Goal: Information Seeking & Learning: Learn about a topic

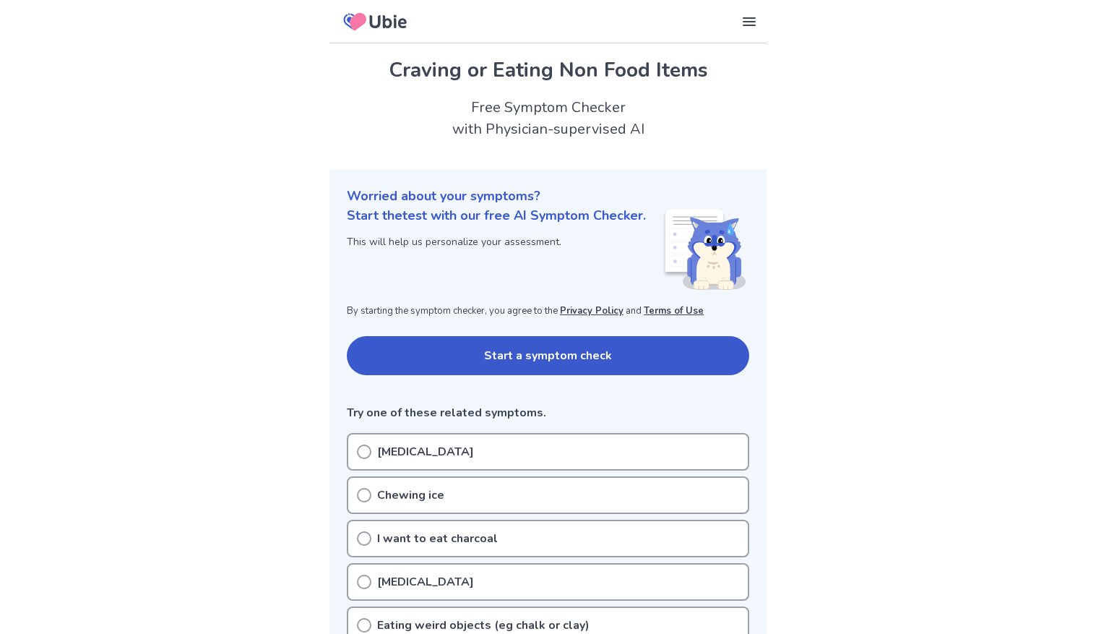
click at [412, 353] on button "Start a symptom check" at bounding box center [548, 355] width 402 height 39
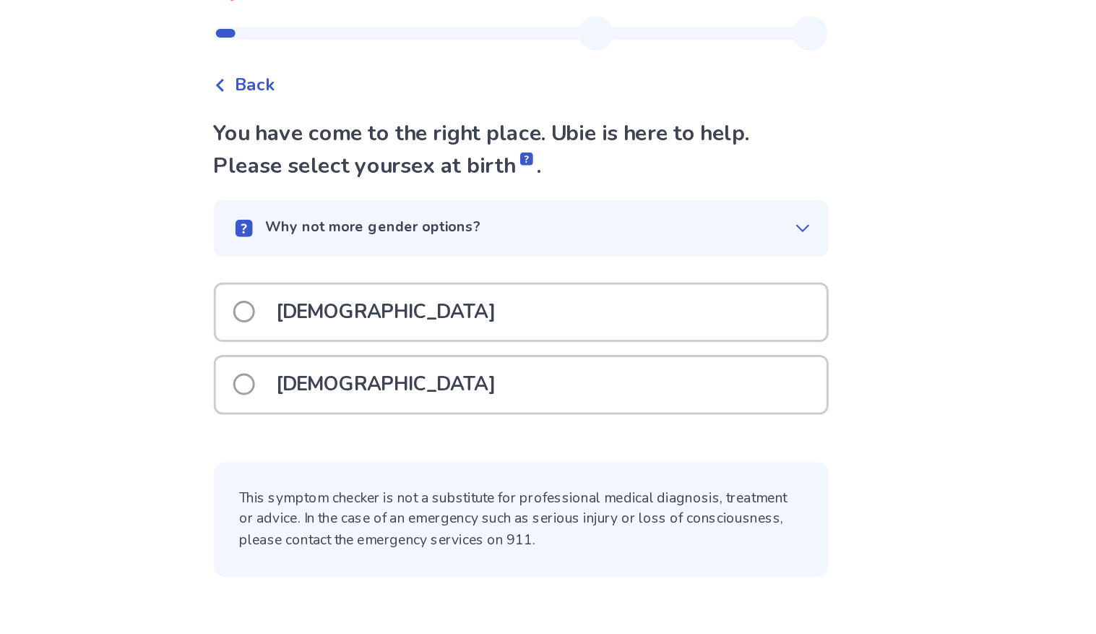
click at [733, 178] on icon at bounding box center [736, 184] width 12 height 12
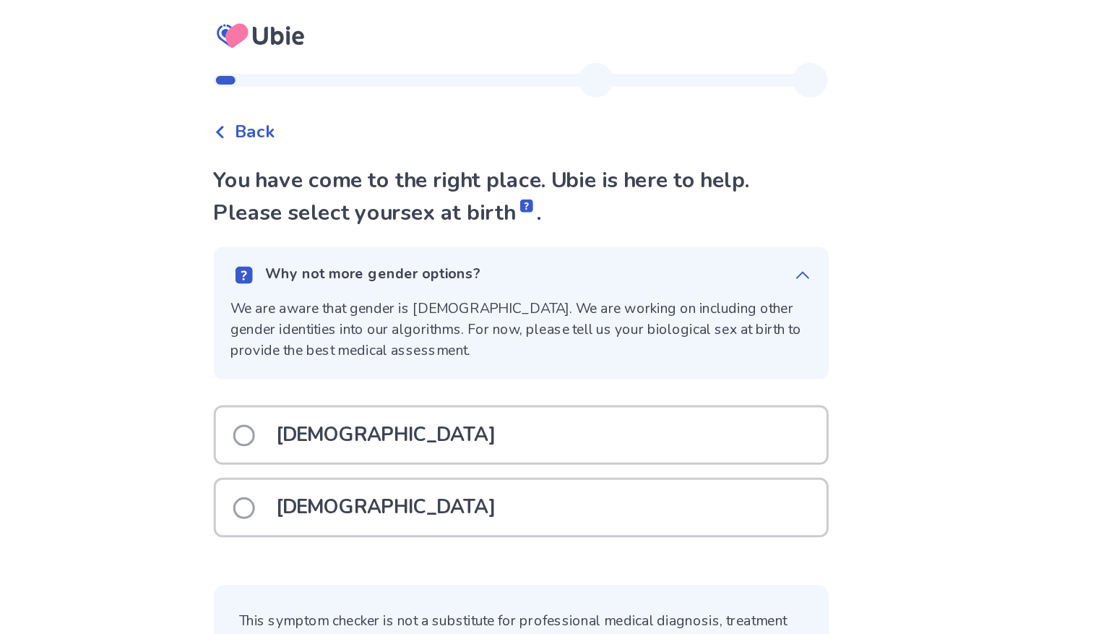
click at [722, 175] on div "Why not more gender options? We are aware that gender is non-binary. We are wor…" at bounding box center [548, 209] width 410 height 88
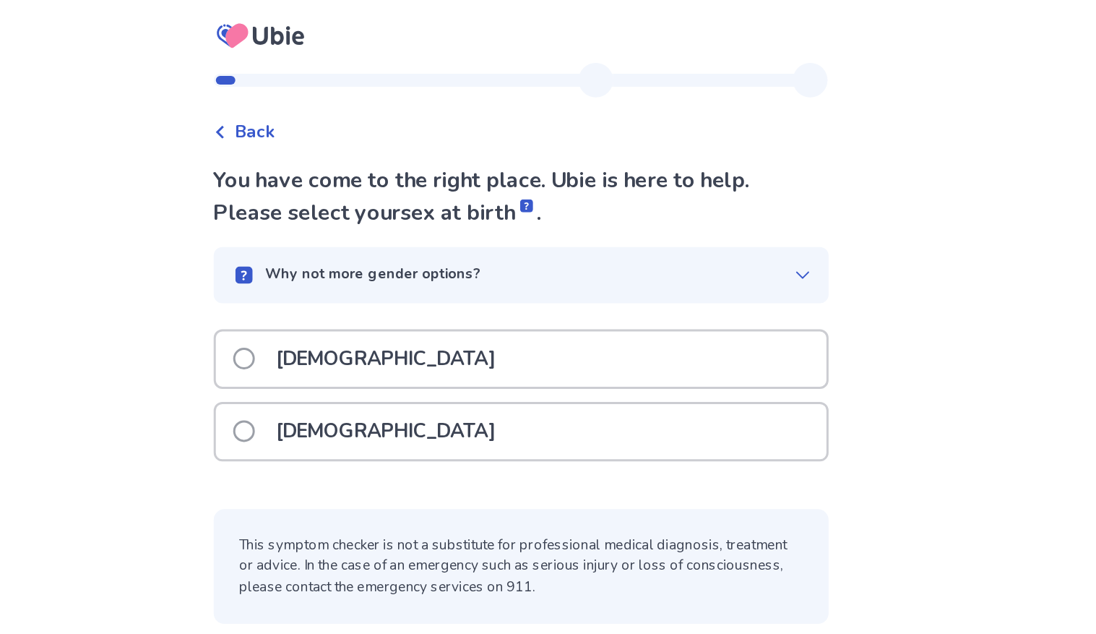
click at [371, 283] on span at bounding box center [363, 287] width 14 height 14
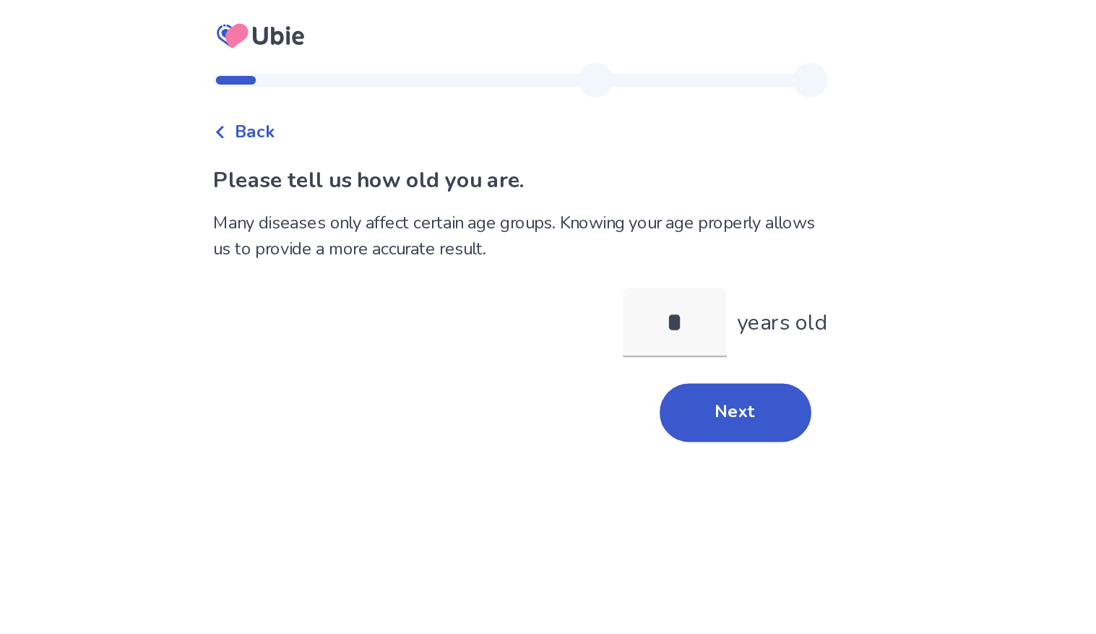
type input "**"
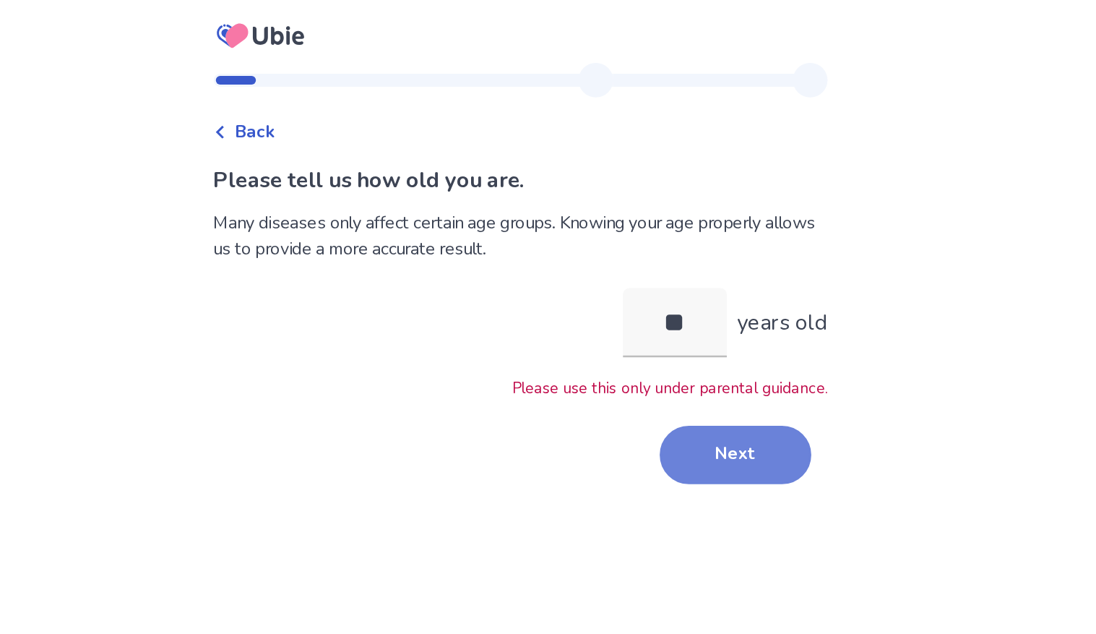
click at [669, 305] on button "Next" at bounding box center [691, 303] width 101 height 39
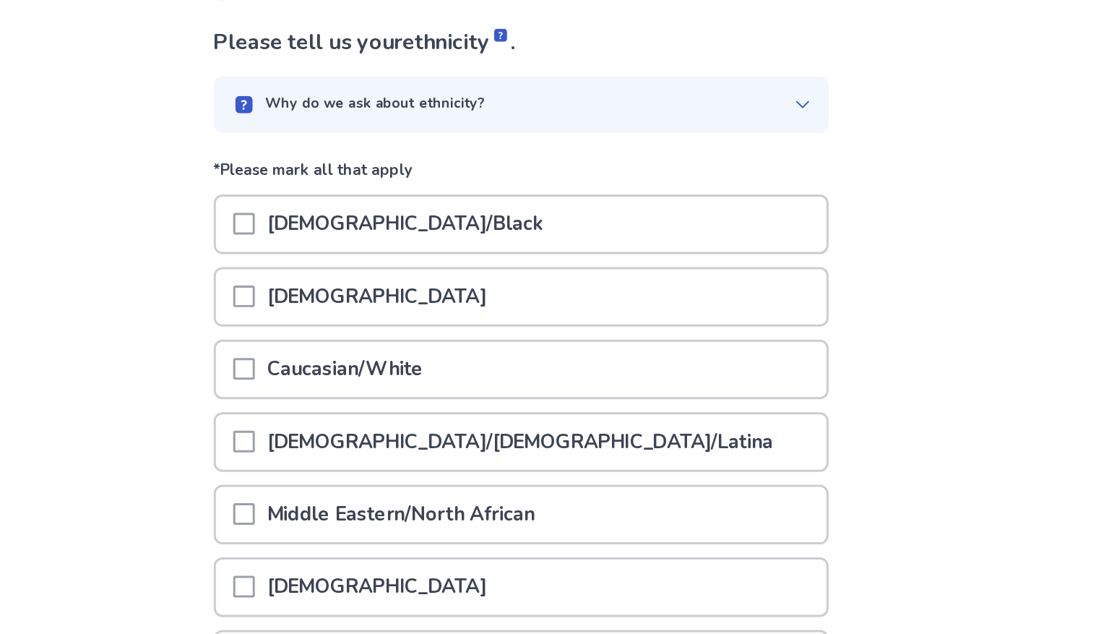
click at [371, 253] on div at bounding box center [363, 241] width 14 height 37
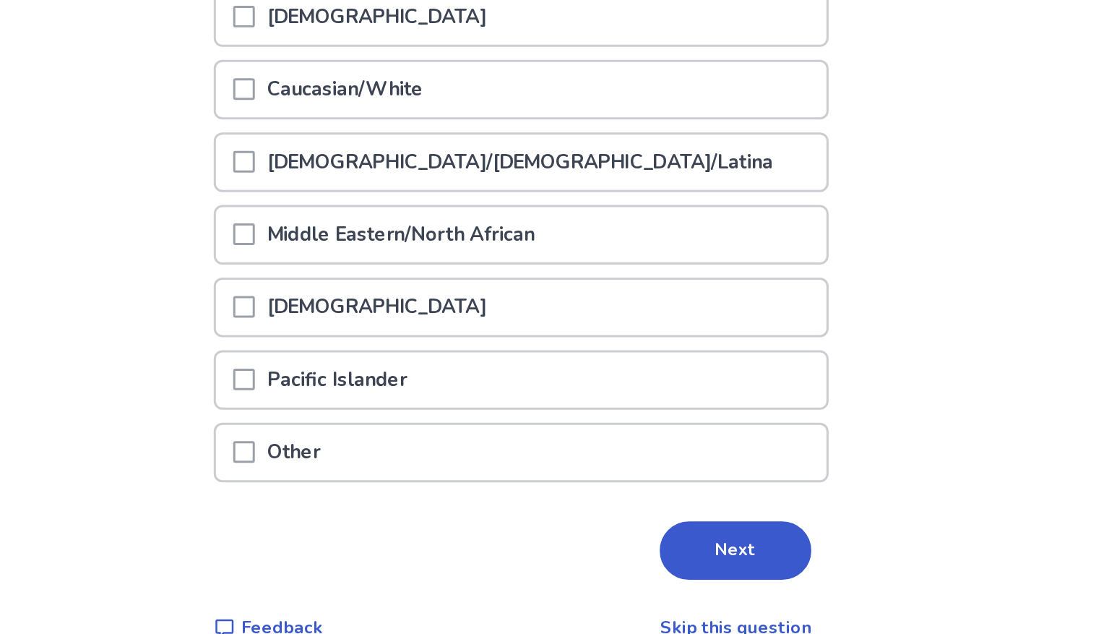
scroll to position [84, 0]
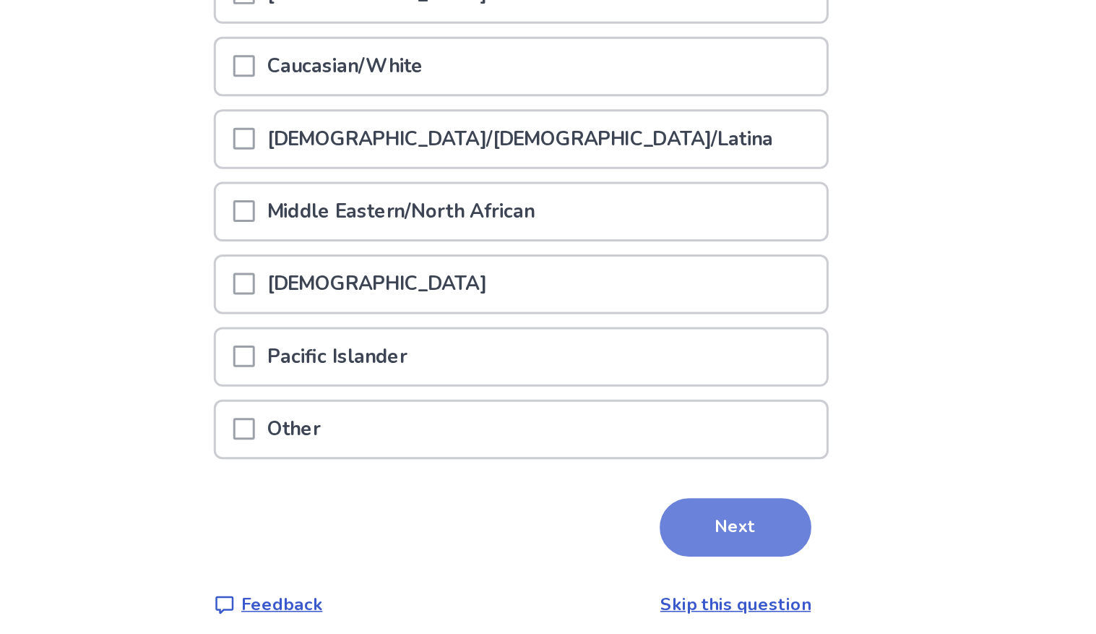
click at [659, 553] on button "Next" at bounding box center [691, 562] width 101 height 39
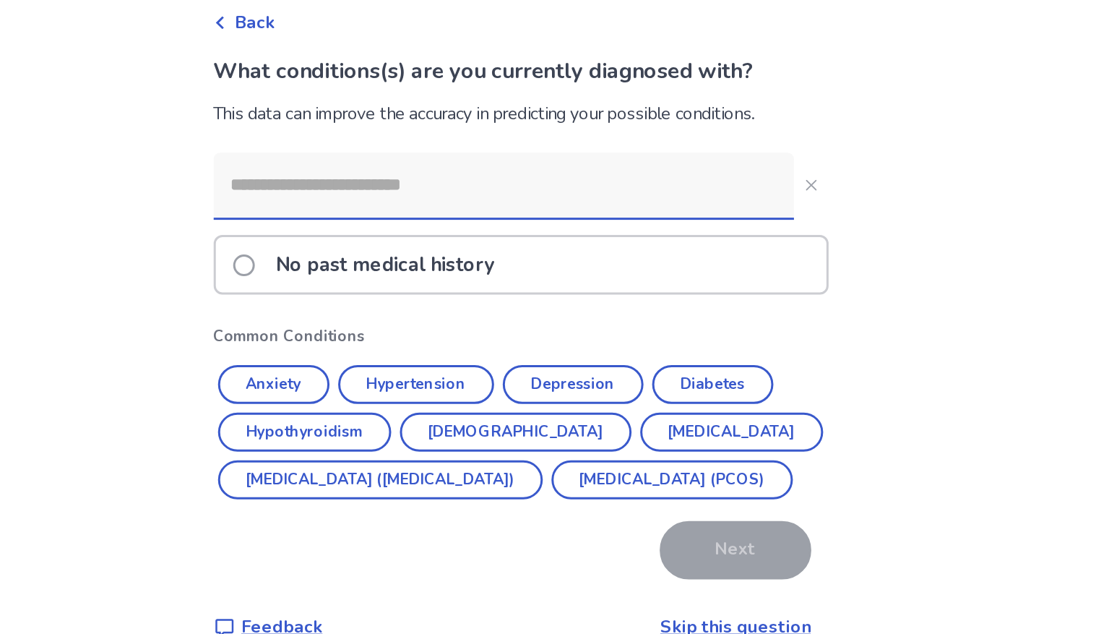
click at [371, 259] on label "No past medical history" at bounding box center [447, 249] width 183 height 37
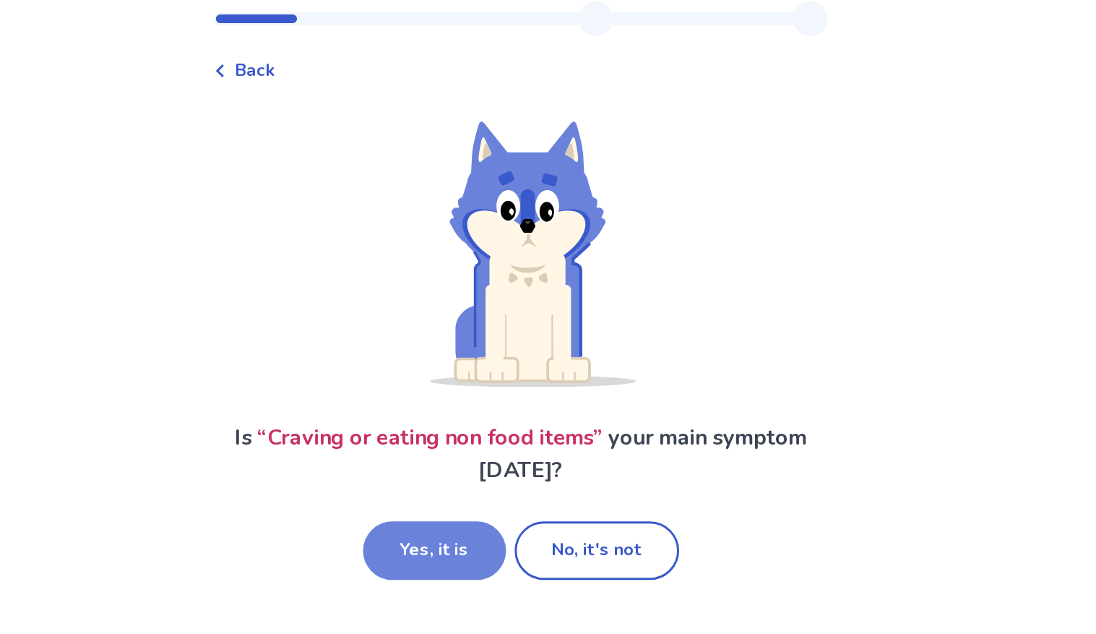
click at [482, 412] on button "Yes, it is" at bounding box center [490, 408] width 95 height 39
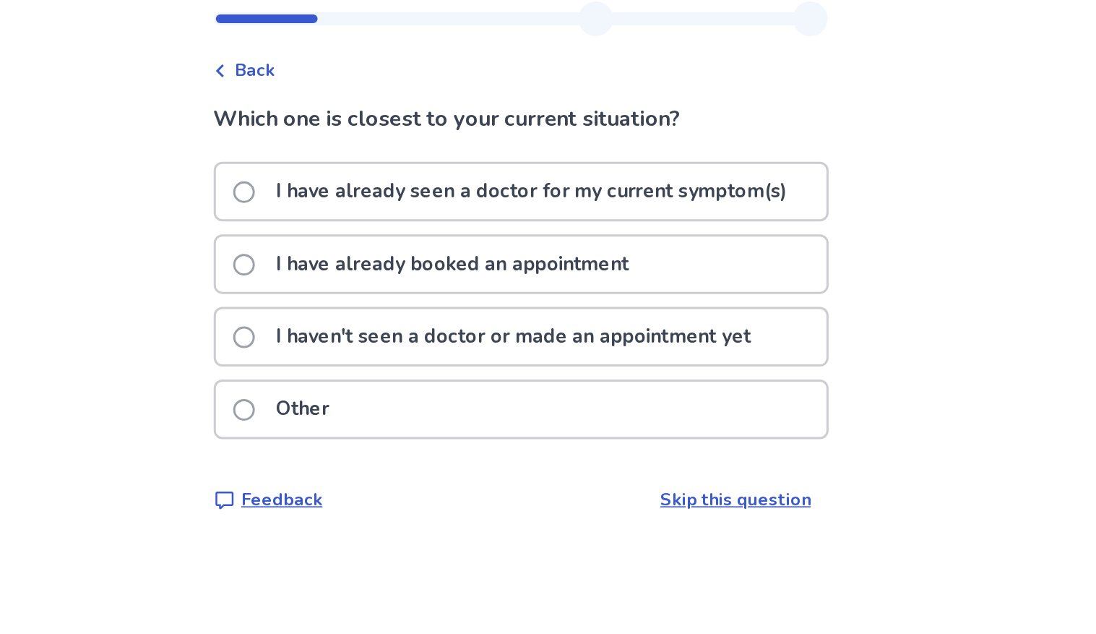
click at [368, 267] on span at bounding box center [363, 266] width 14 height 14
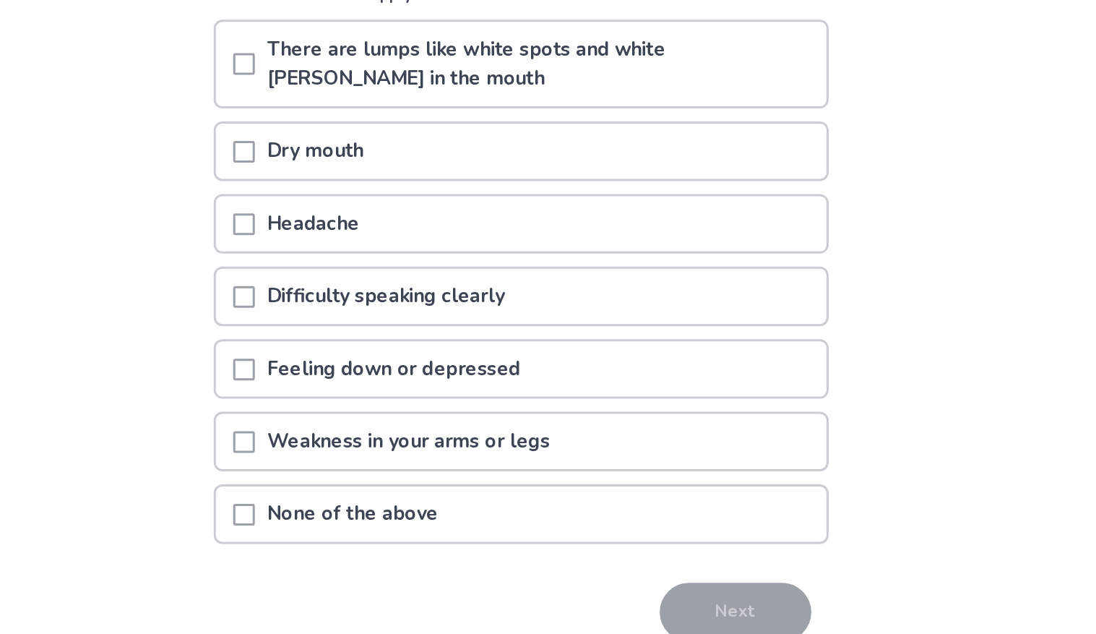
click at [365, 496] on span at bounding box center [363, 503] width 14 height 14
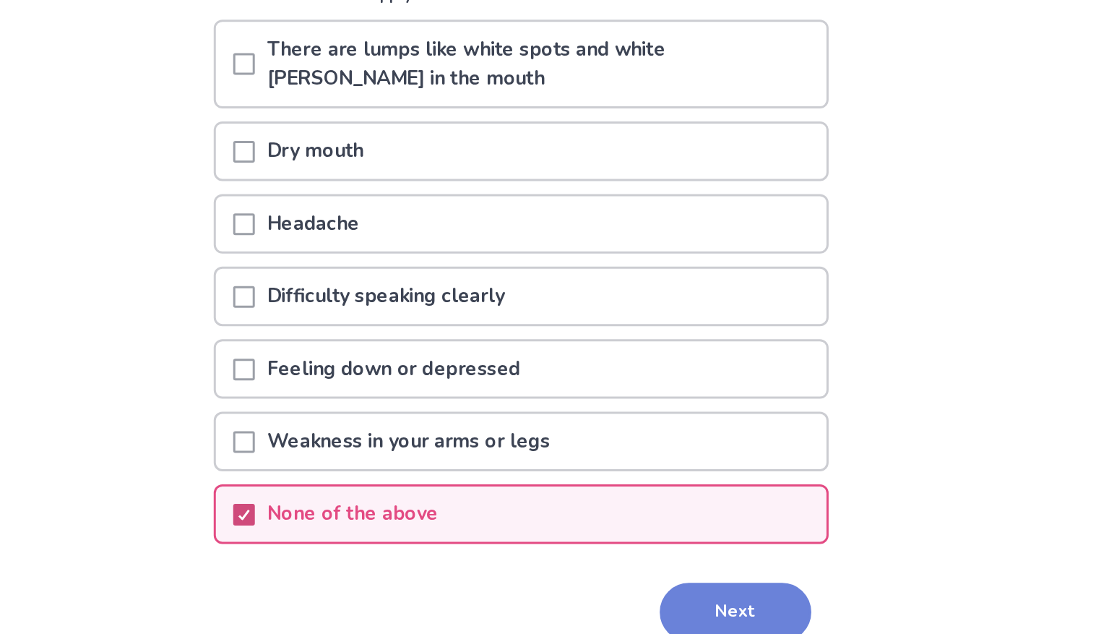
click at [666, 567] on button "Next" at bounding box center [691, 567] width 101 height 39
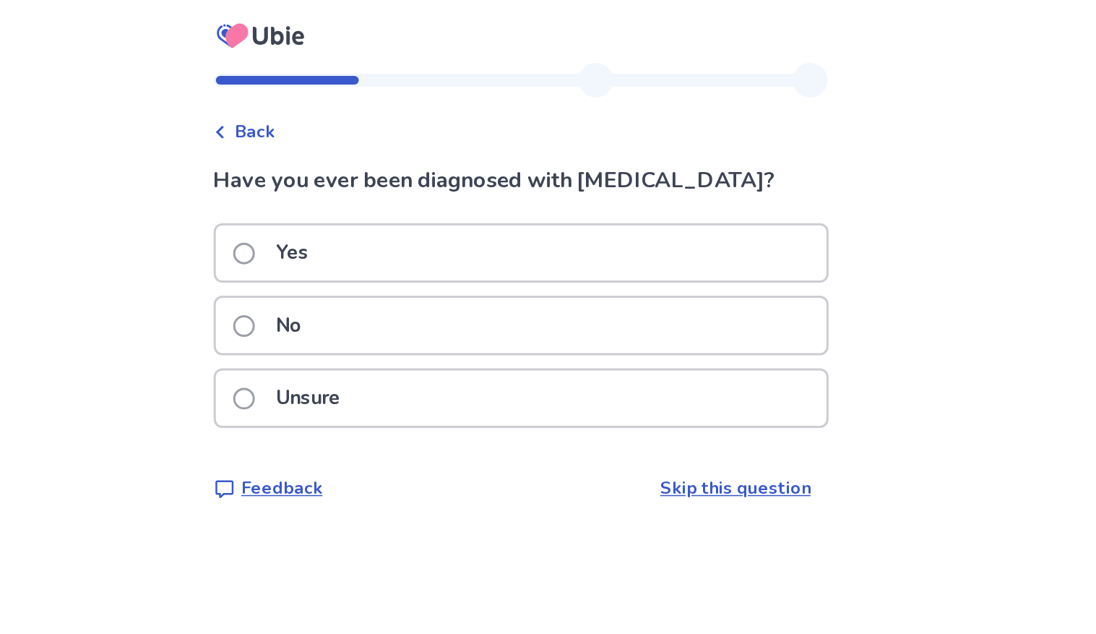
click at [366, 215] on span at bounding box center [363, 217] width 14 height 14
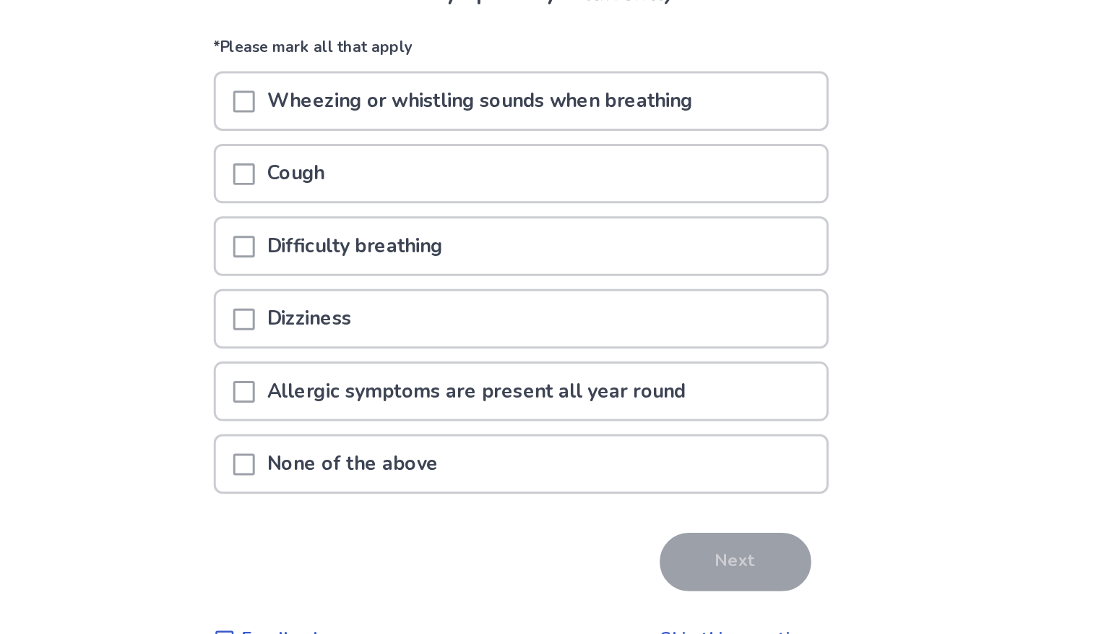
click at [371, 433] on span at bounding box center [363, 435] width 14 height 14
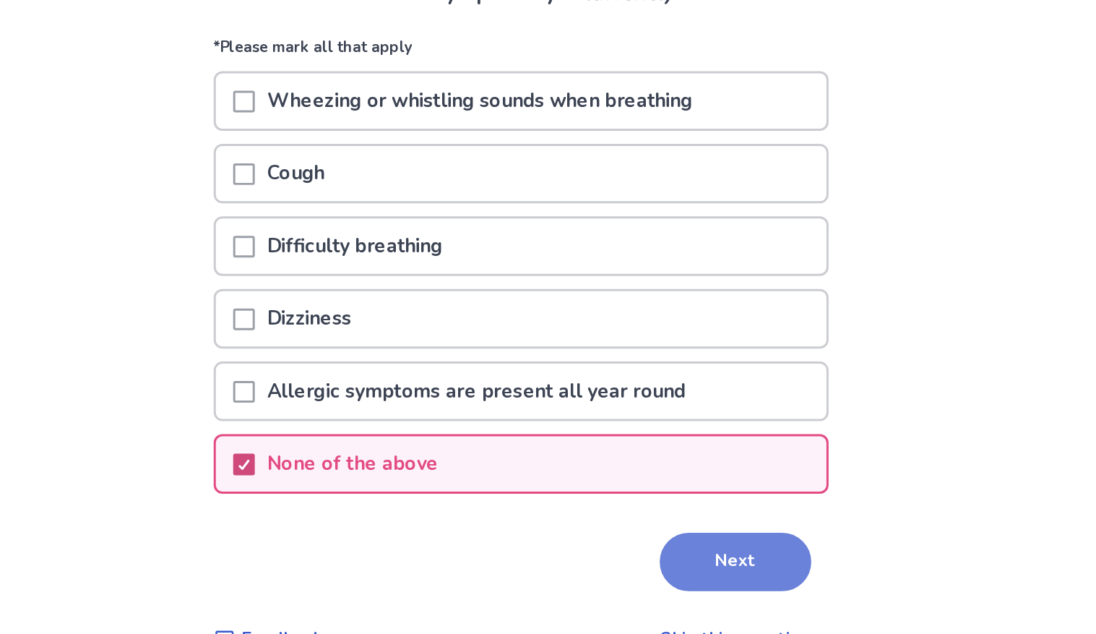
click at [684, 497] on button "Next" at bounding box center [691, 499] width 101 height 39
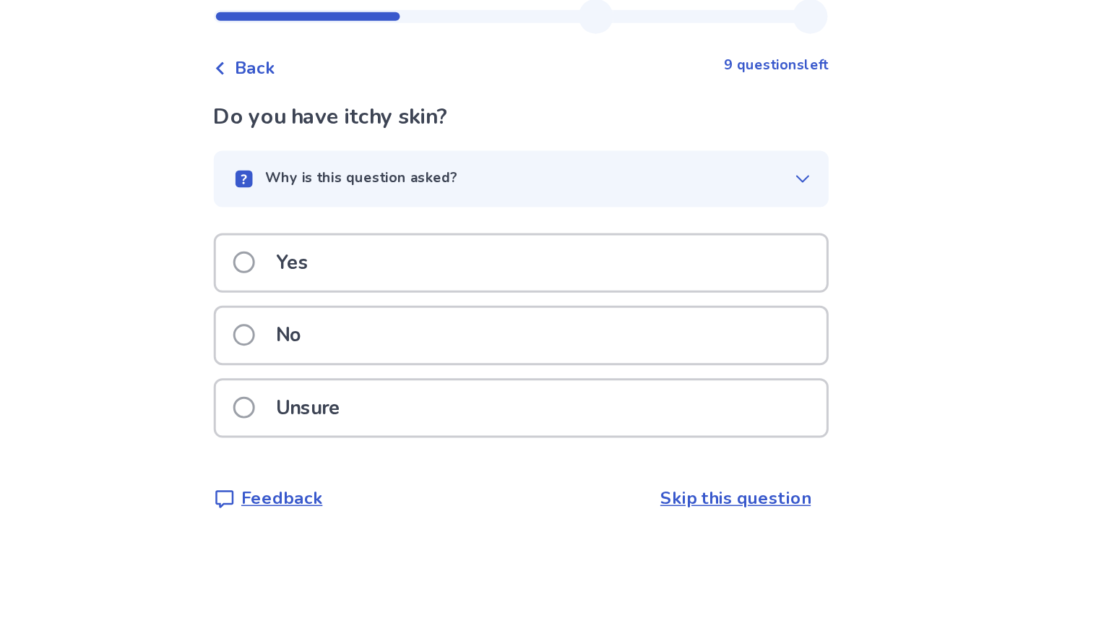
click at [375, 224] on label "Yes" at bounding box center [385, 217] width 59 height 37
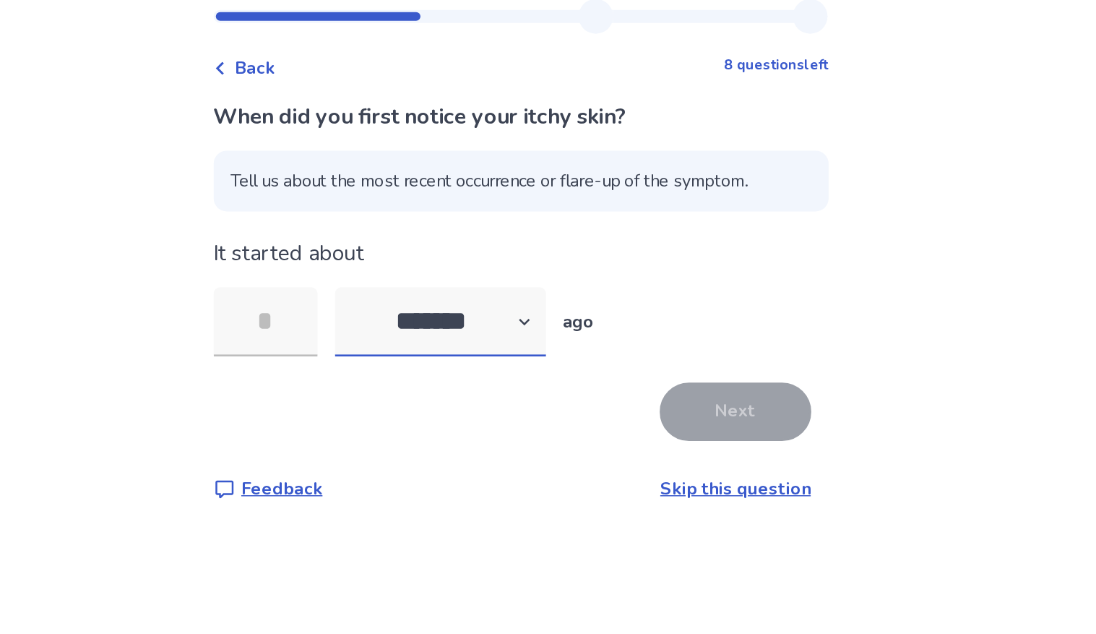
click at [487, 256] on select "******* ****** ******* ******** *******" at bounding box center [494, 257] width 141 height 46
select select "*"
click at [432, 234] on select "******* ****** ******* ******** *******" at bounding box center [494, 257] width 141 height 46
click at [368, 263] on input "tel" at bounding box center [377, 257] width 69 height 46
type input "*"
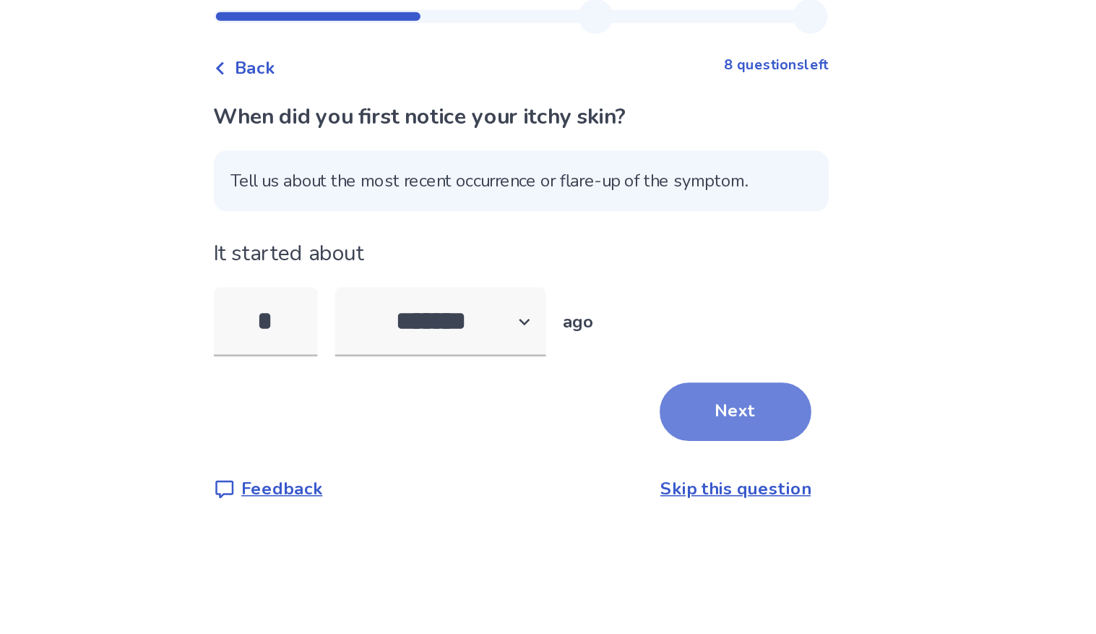
click at [680, 306] on button "Next" at bounding box center [691, 317] width 101 height 39
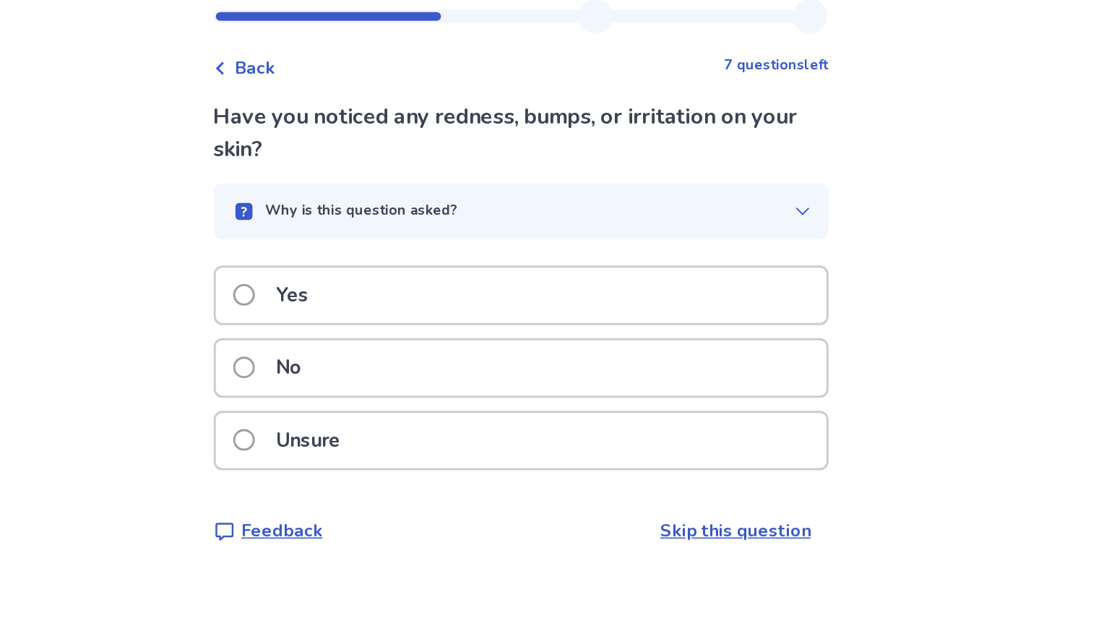
click at [367, 237] on span at bounding box center [363, 239] width 14 height 14
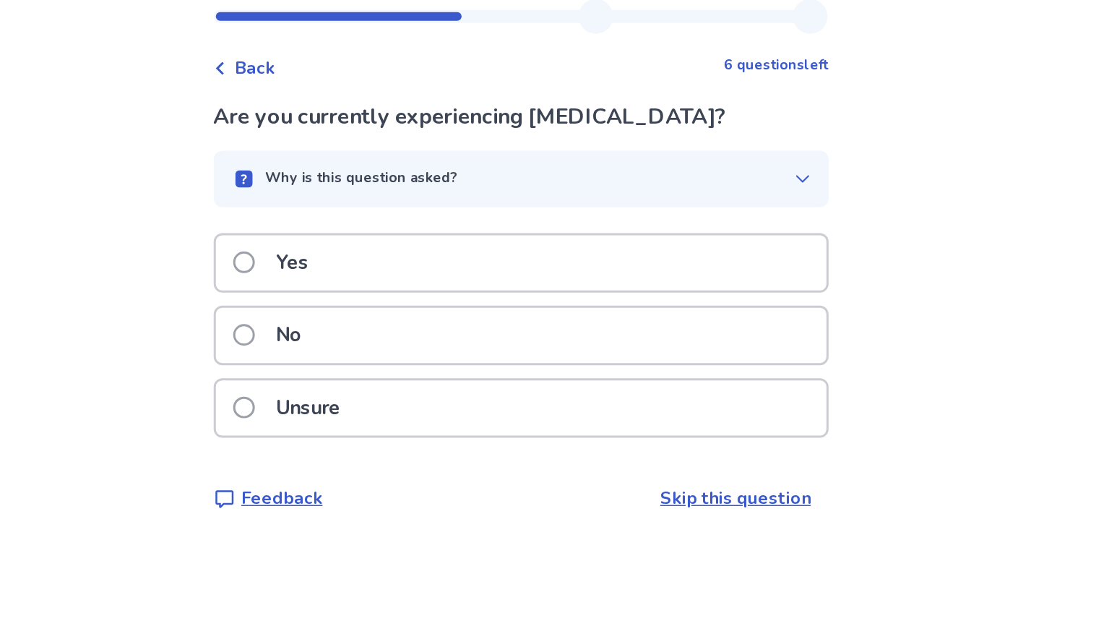
click at [371, 269] on span at bounding box center [363, 266] width 14 height 14
click at [366, 254] on label "No" at bounding box center [383, 266] width 55 height 37
click at [374, 256] on label "No" at bounding box center [383, 266] width 55 height 37
click at [371, 226] on label "Yes" at bounding box center [385, 217] width 59 height 37
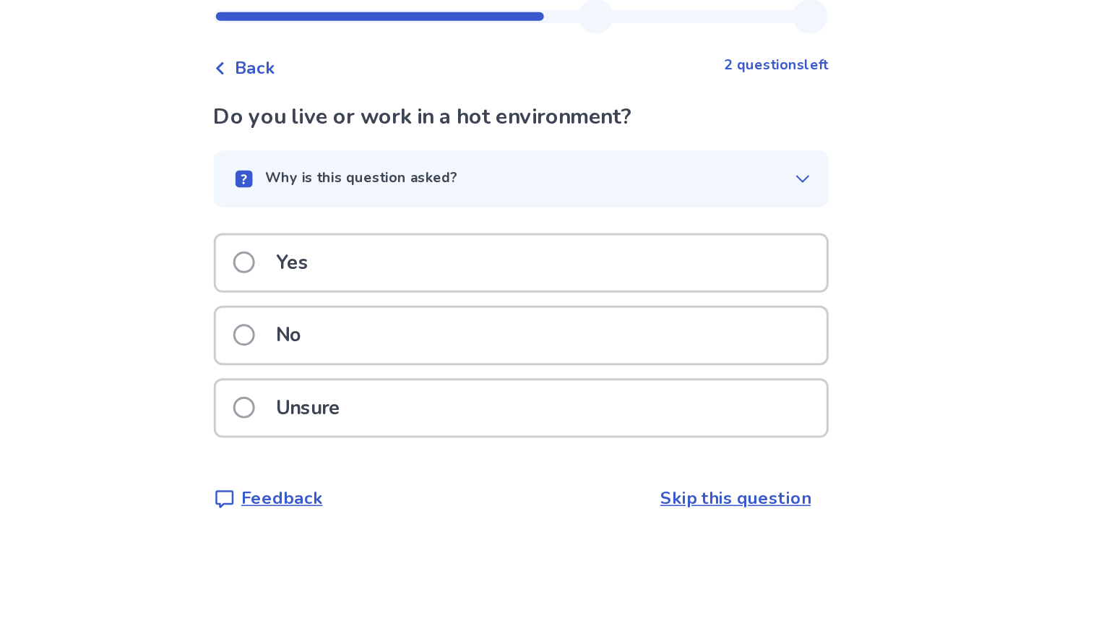
click at [371, 260] on span at bounding box center [363, 266] width 14 height 14
click at [367, 259] on span at bounding box center [363, 266] width 14 height 14
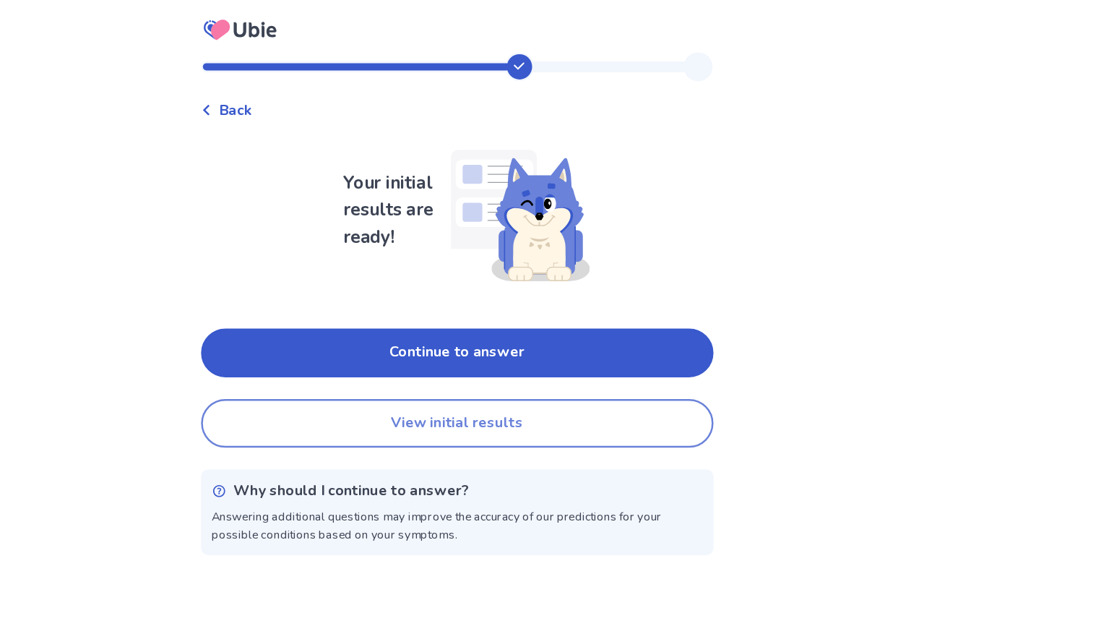
click at [525, 345] on button "View initial results" at bounding box center [548, 338] width 410 height 39
